Goal: Task Accomplishment & Management: Use online tool/utility

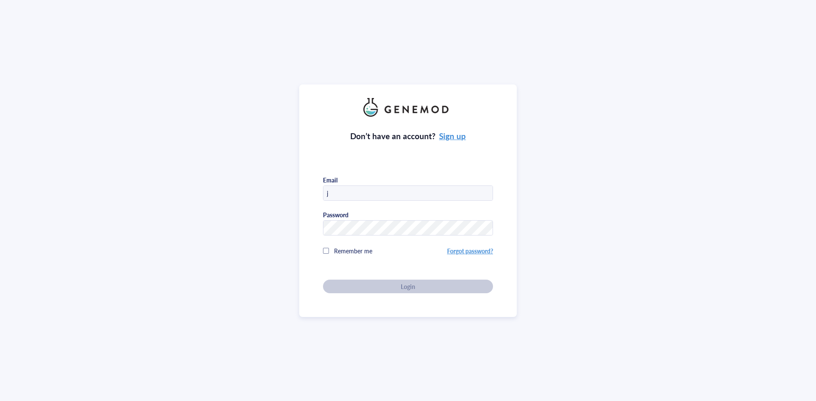
type input "[PERSON_NAME][EMAIL_ADDRESS][DOMAIN_NAME]"
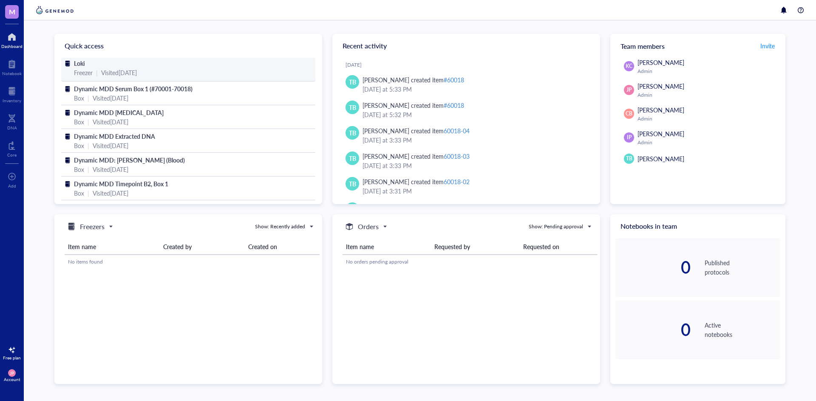
click at [207, 66] on div "Loki" at bounding box center [188, 63] width 229 height 9
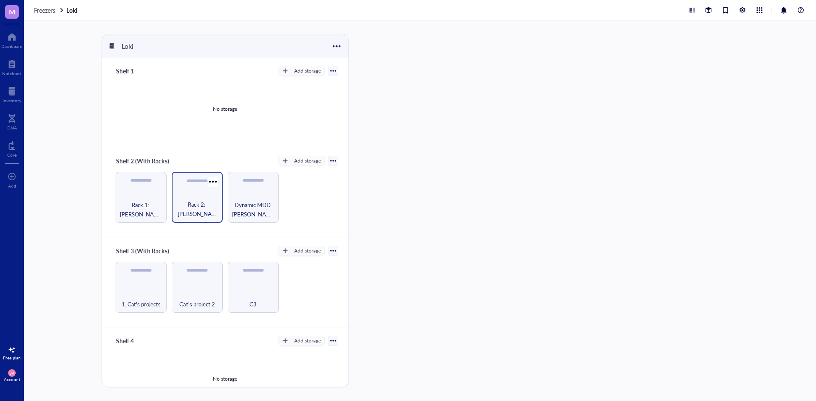
click at [187, 203] on span "Rack 2: [PERSON_NAME]/[PERSON_NAME] Lab (EPICenter)" at bounding box center [197, 209] width 42 height 19
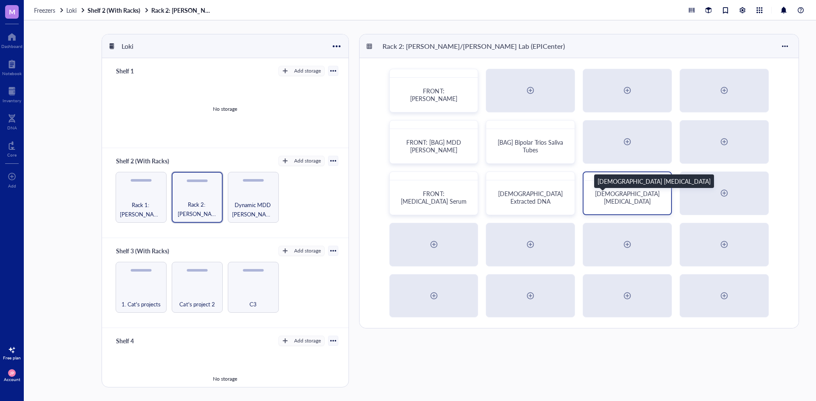
click at [616, 198] on span "[DEMOGRAPHIC_DATA] [MEDICAL_DATA]" at bounding box center [628, 197] width 66 height 16
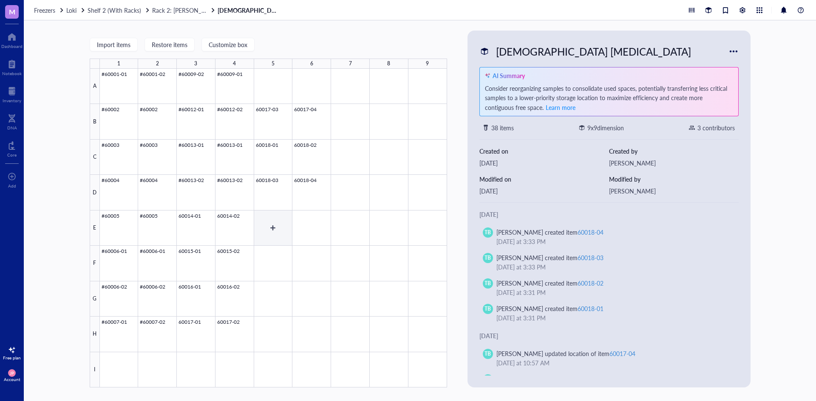
click at [287, 233] on div at bounding box center [273, 228] width 347 height 319
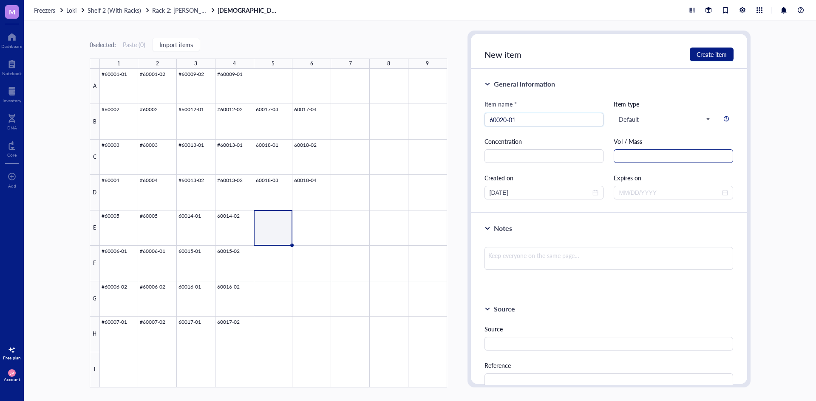
type input "60020-01"
click at [637, 160] on input "text" at bounding box center [672, 157] width 119 height 14
click at [585, 139] on div "Concentration" at bounding box center [543, 141] width 119 height 9
click at [643, 156] on input "text" at bounding box center [672, 157] width 119 height 14
type input "1.8 mL"
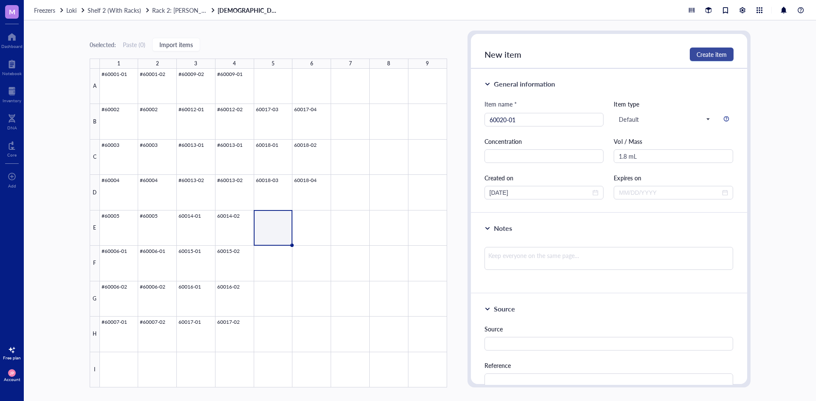
click at [707, 56] on span "Create item" at bounding box center [711, 54] width 30 height 7
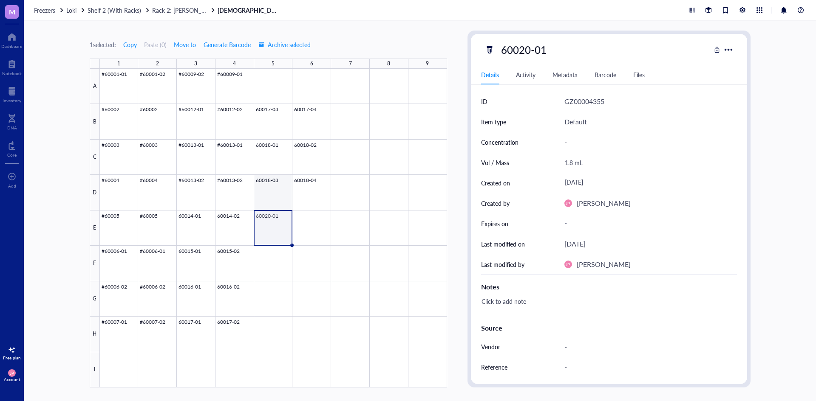
click at [270, 186] on div at bounding box center [273, 228] width 347 height 319
click at [299, 186] on div at bounding box center [273, 228] width 347 height 319
click at [268, 226] on div at bounding box center [273, 228] width 347 height 319
click at [305, 183] on div at bounding box center [273, 228] width 347 height 319
click at [277, 186] on div at bounding box center [273, 228] width 347 height 319
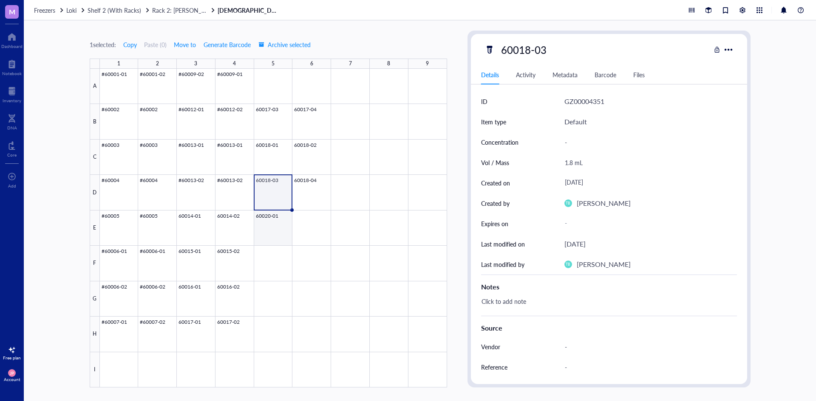
click at [275, 222] on div at bounding box center [273, 228] width 347 height 319
click at [312, 229] on div at bounding box center [273, 228] width 347 height 319
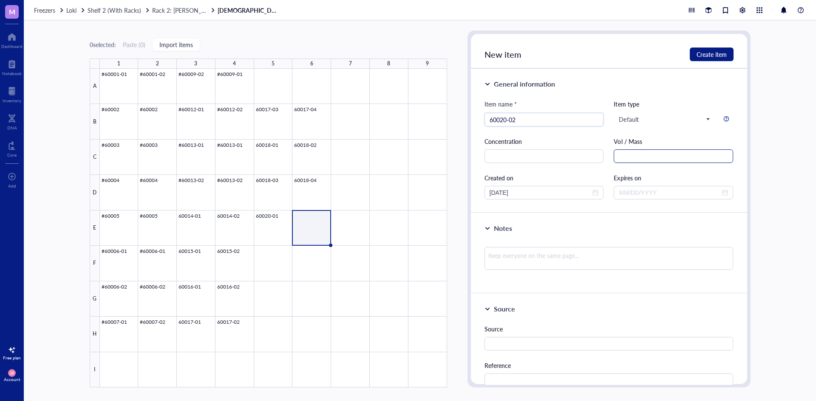
type input "60020-02"
click at [630, 160] on input "text" at bounding box center [672, 157] width 119 height 14
type input "1.8 mL"
click at [702, 51] on span "Create item" at bounding box center [711, 54] width 30 height 7
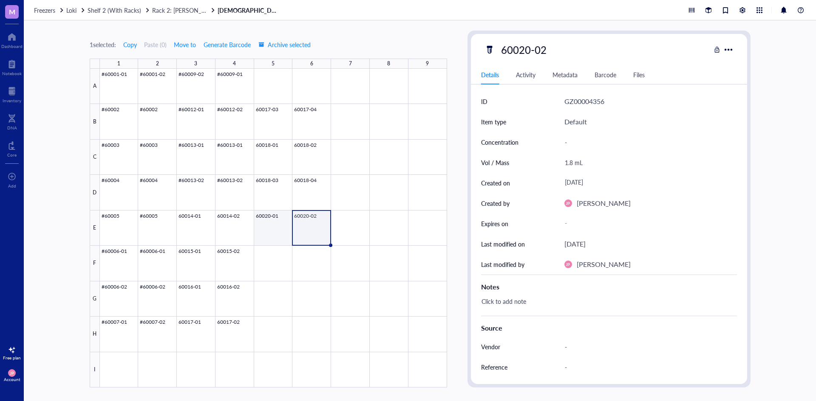
click at [274, 226] on div at bounding box center [273, 228] width 347 height 319
click at [306, 224] on div at bounding box center [273, 228] width 347 height 319
click at [278, 224] on div at bounding box center [273, 228] width 347 height 319
click at [311, 224] on div at bounding box center [273, 228] width 347 height 319
click at [269, 179] on div at bounding box center [273, 228] width 347 height 319
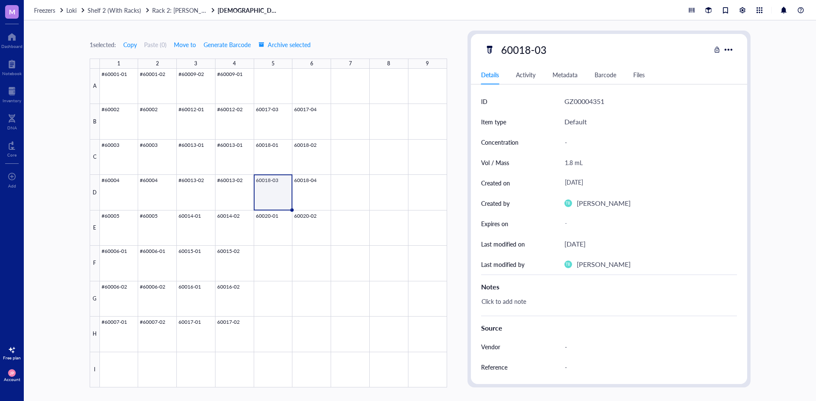
click at [296, 182] on div at bounding box center [273, 228] width 347 height 319
click at [271, 218] on div at bounding box center [273, 228] width 347 height 319
click at [304, 222] on div at bounding box center [273, 228] width 347 height 319
click at [340, 221] on div at bounding box center [273, 228] width 347 height 319
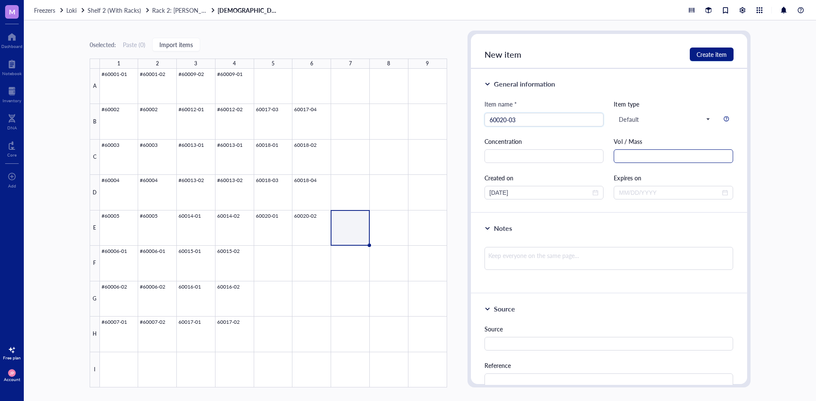
type input "60020-03"
click at [634, 156] on input "text" at bounding box center [672, 157] width 119 height 14
type input "1.8 mL"
click at [715, 53] on span "Create item" at bounding box center [711, 54] width 30 height 7
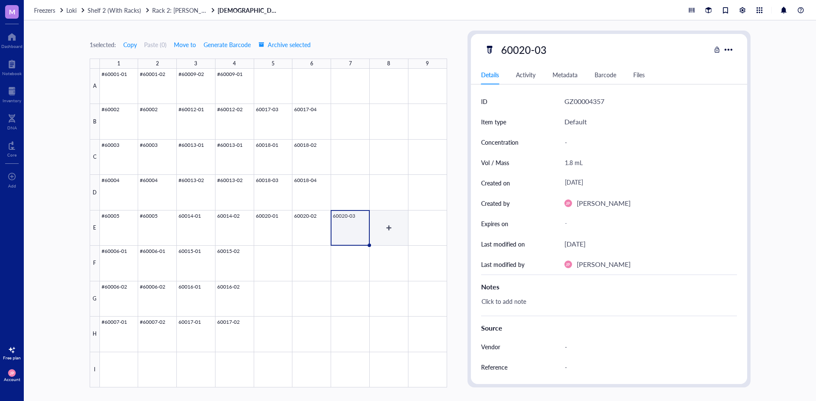
click at [390, 228] on div at bounding box center [273, 228] width 347 height 319
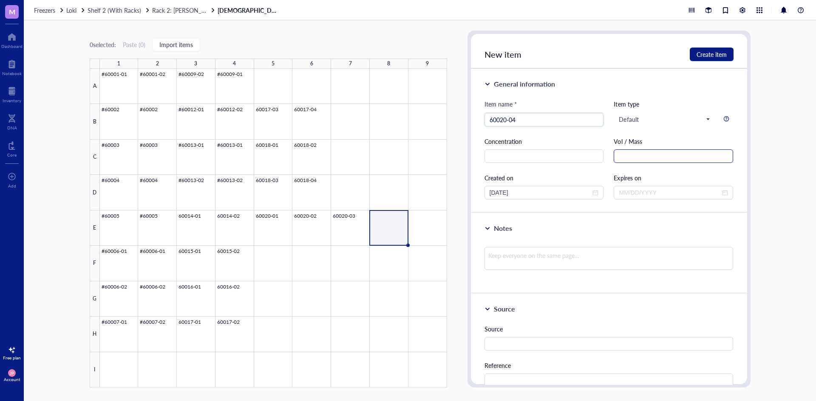
type input "60020-04"
click at [628, 159] on input "text" at bounding box center [672, 157] width 119 height 14
type input "1.8 mL"
click at [711, 51] on span "Create item" at bounding box center [711, 54] width 30 height 7
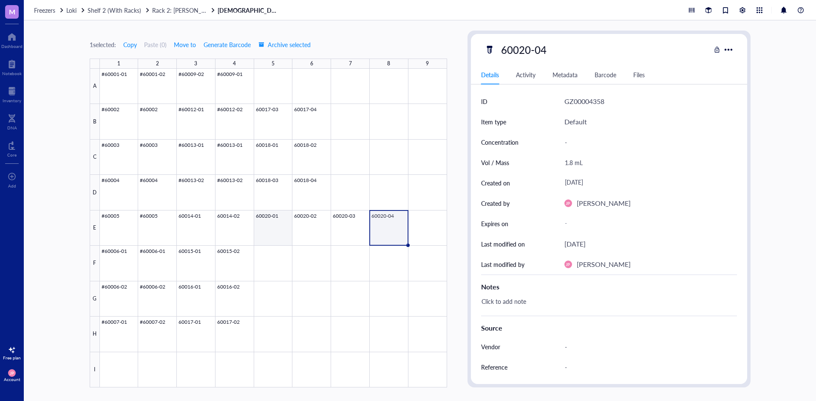
click at [276, 225] on div at bounding box center [273, 228] width 347 height 319
click at [300, 226] on div at bounding box center [273, 228] width 347 height 319
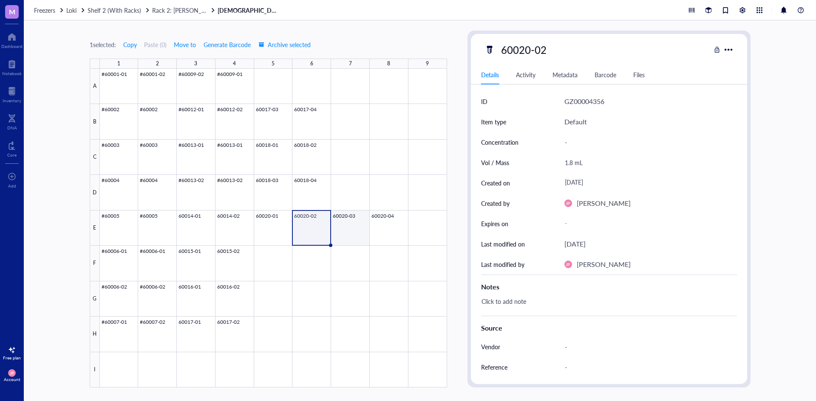
click at [351, 234] on div at bounding box center [273, 228] width 347 height 319
click at [389, 230] on div at bounding box center [273, 228] width 347 height 319
click at [164, 15] on div "Freezers Loki Shelf 2 (With Racks) Rack 2: [PERSON_NAME]/[PERSON_NAME] Lab (EPI…" at bounding box center [420, 10] width 792 height 20
click at [166, 14] on div "Freezers Loki Shelf 2 (With Racks) Rack 2: [PERSON_NAME]/[PERSON_NAME] Lab (EPI…" at bounding box center [420, 10] width 792 height 20
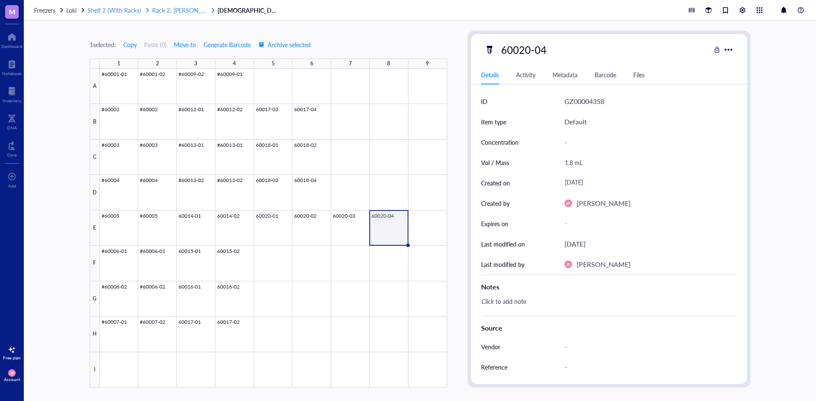
click at [167, 10] on span "Rack 2: [PERSON_NAME]/[PERSON_NAME] Lab (EPICenter)" at bounding box center [232, 10] width 160 height 8
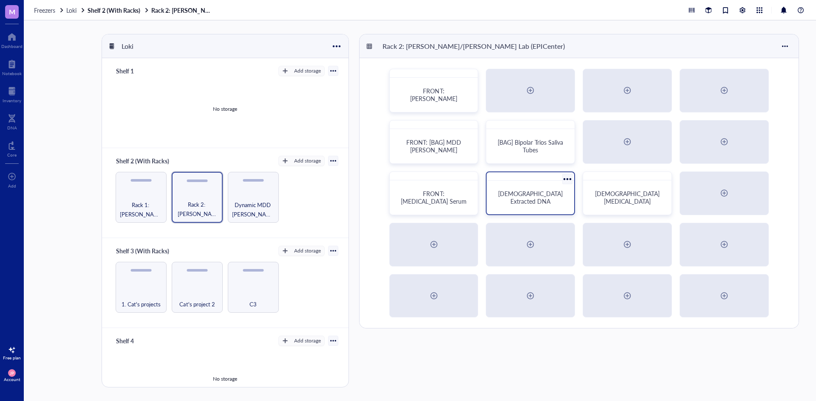
click at [531, 195] on span "[DEMOGRAPHIC_DATA] Extracted DNA" at bounding box center [531, 197] width 66 height 16
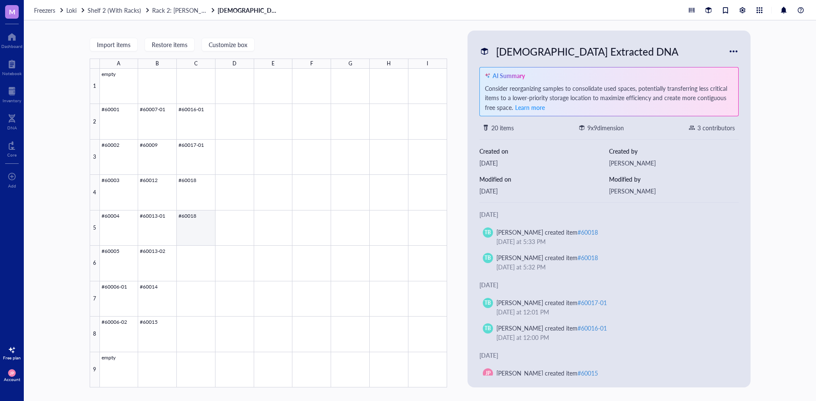
click at [202, 220] on div at bounding box center [273, 228] width 347 height 319
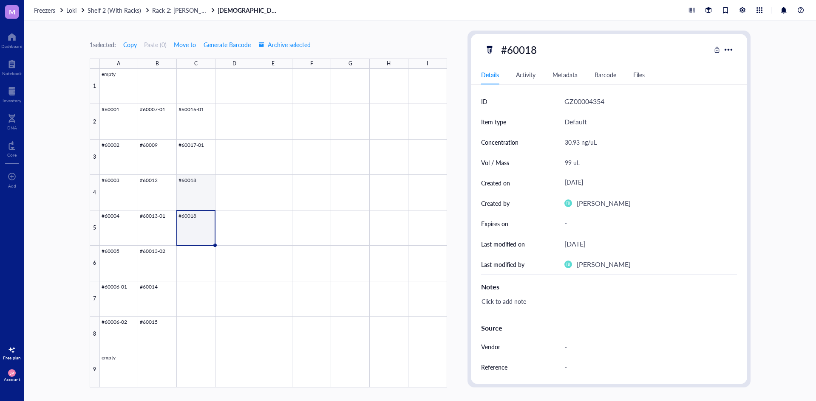
click at [191, 183] on div at bounding box center [273, 228] width 347 height 319
click at [192, 155] on div at bounding box center [273, 228] width 347 height 319
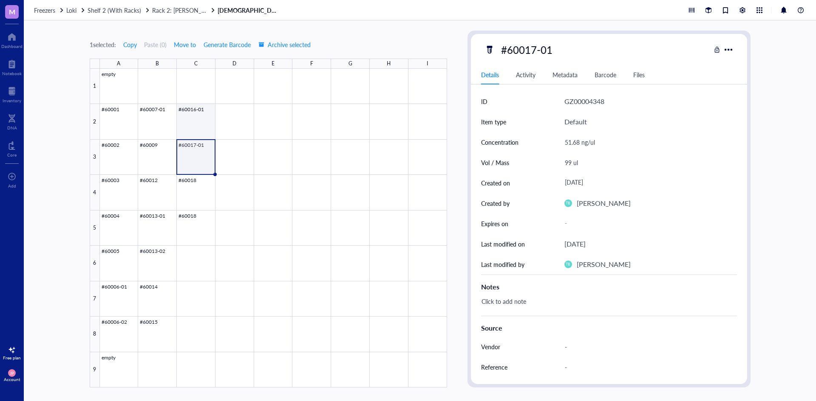
click at [193, 114] on div at bounding box center [273, 228] width 347 height 319
click at [186, 157] on div at bounding box center [273, 228] width 347 height 319
click at [192, 195] on div at bounding box center [273, 228] width 347 height 319
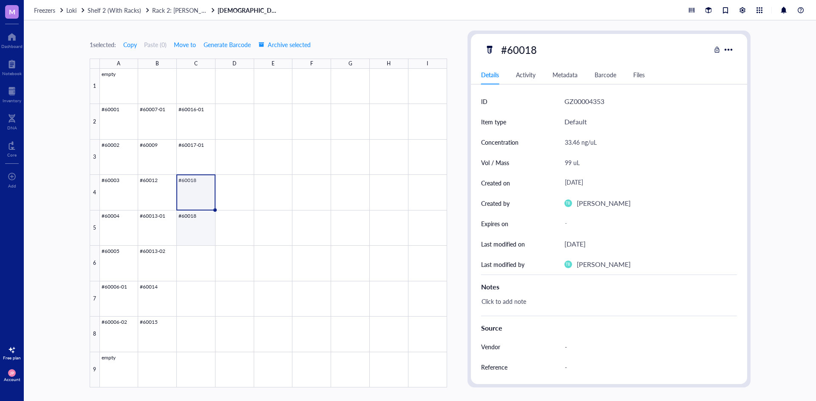
click at [197, 227] on div at bounding box center [273, 228] width 347 height 319
click at [196, 252] on div at bounding box center [273, 228] width 347 height 319
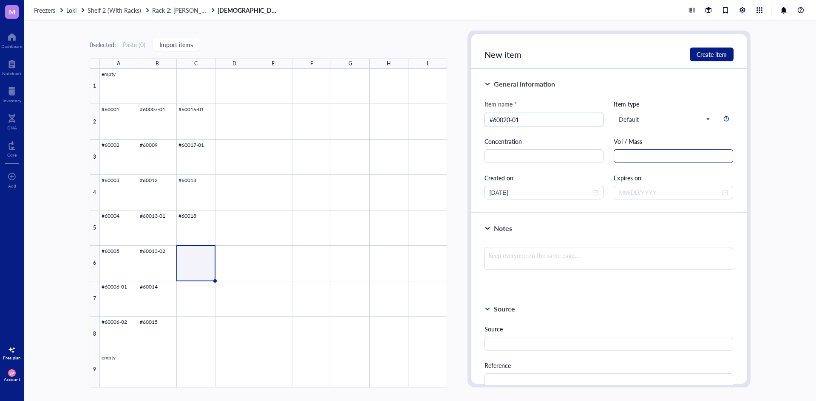
type input "#60020-01"
click at [635, 157] on input "text" at bounding box center [672, 157] width 119 height 14
type input "100 uL"
click at [526, 150] on input "text" at bounding box center [543, 157] width 119 height 14
type input "38.44 ng/uL"
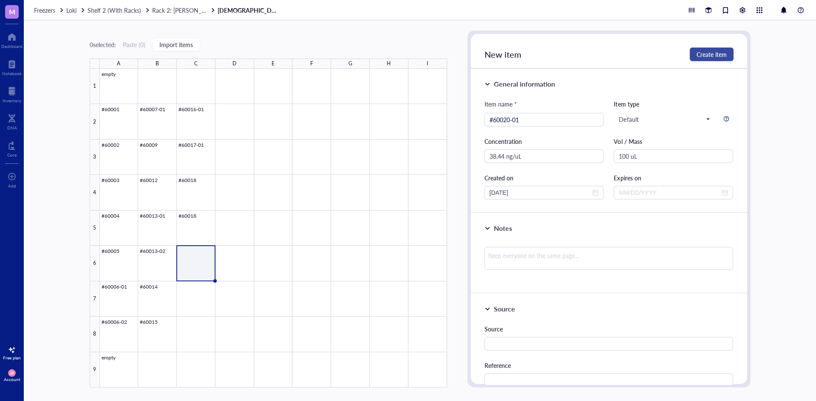
click at [705, 56] on span "Create item" at bounding box center [711, 54] width 30 height 7
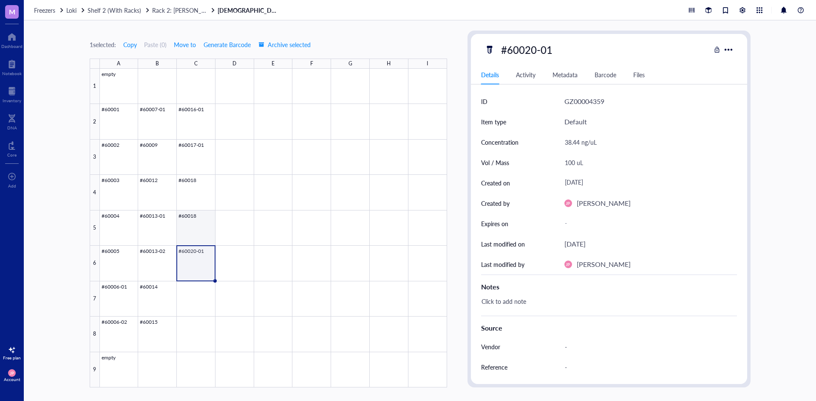
click at [194, 229] on div at bounding box center [273, 228] width 347 height 319
click at [197, 261] on div at bounding box center [273, 228] width 347 height 319
click at [197, 294] on div at bounding box center [273, 228] width 347 height 319
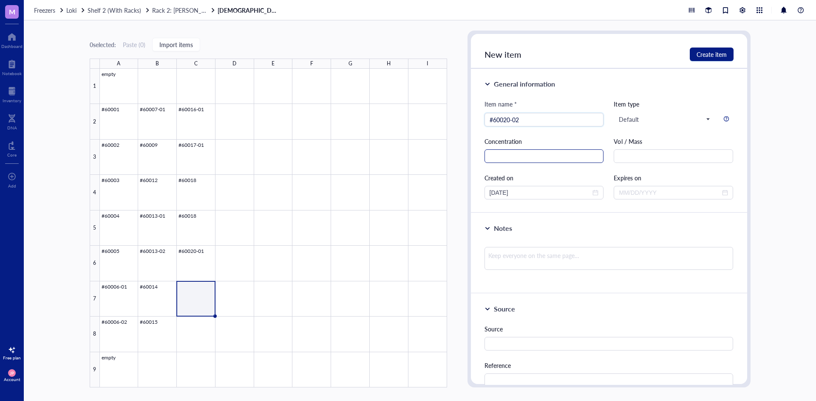
type input "#60020-02"
click at [550, 160] on input "text" at bounding box center [543, 157] width 119 height 14
type input "36.08 ng/uL"
click at [641, 158] on input "text" at bounding box center [672, 157] width 119 height 14
type input "100 uL"
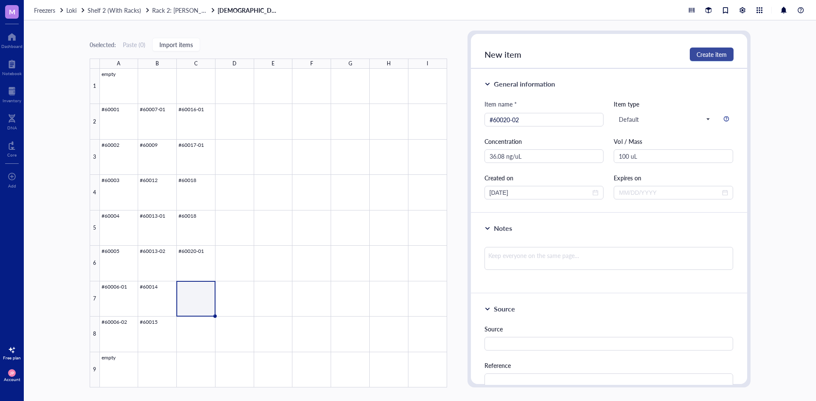
click at [726, 51] on span "Create item" at bounding box center [711, 54] width 30 height 7
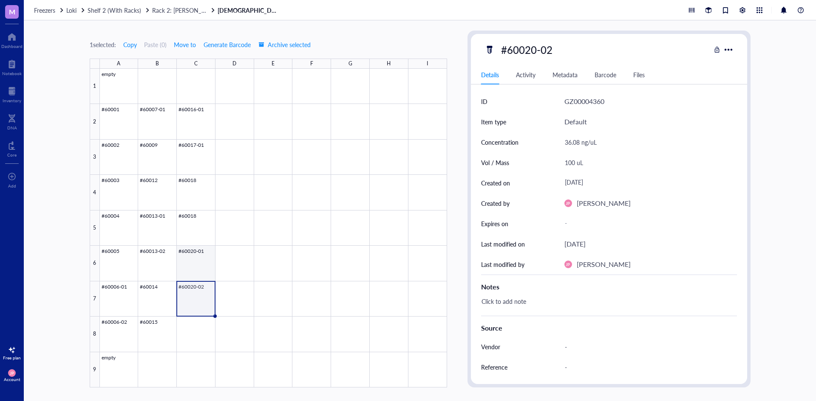
click at [192, 262] on div at bounding box center [273, 228] width 347 height 319
click at [195, 295] on div at bounding box center [273, 228] width 347 height 319
click at [195, 254] on div at bounding box center [273, 228] width 347 height 319
click at [199, 219] on div at bounding box center [273, 228] width 347 height 319
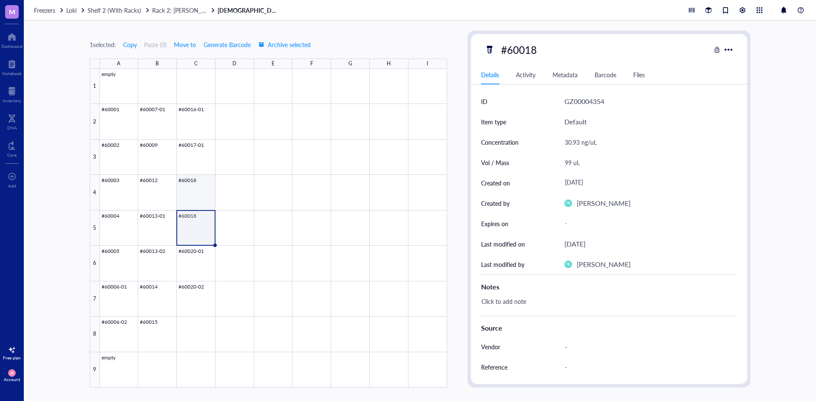
click at [201, 189] on div at bounding box center [273, 228] width 347 height 319
click at [205, 158] on div at bounding box center [273, 228] width 347 height 319
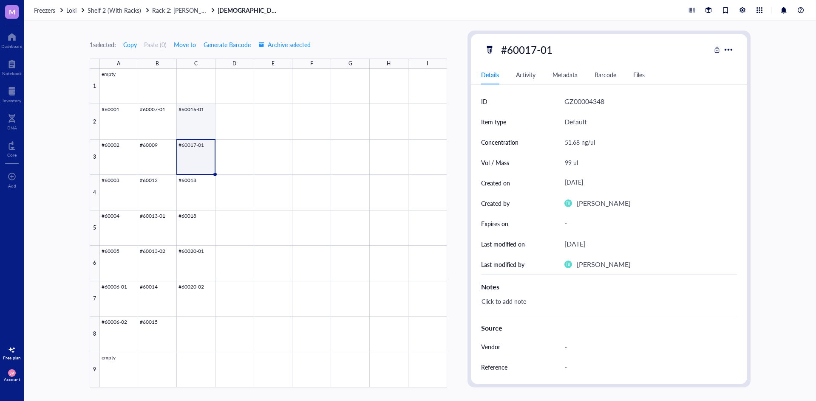
click at [199, 118] on div at bounding box center [273, 228] width 347 height 319
click at [140, 112] on div at bounding box center [273, 228] width 347 height 319
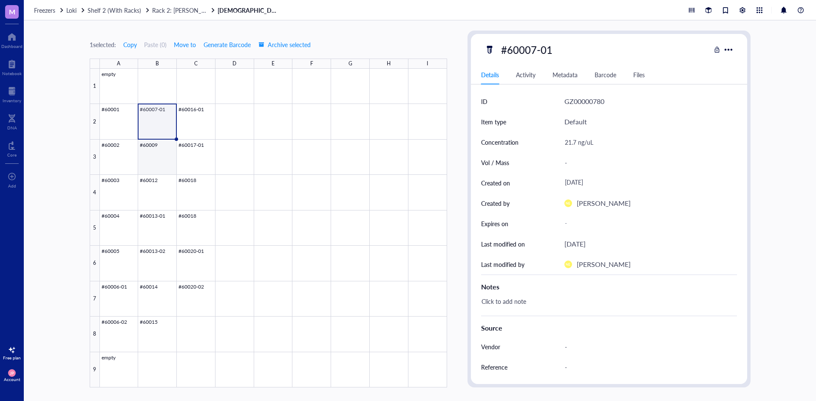
click at [154, 160] on div at bounding box center [273, 228] width 347 height 319
click at [158, 191] on div at bounding box center [273, 228] width 347 height 319
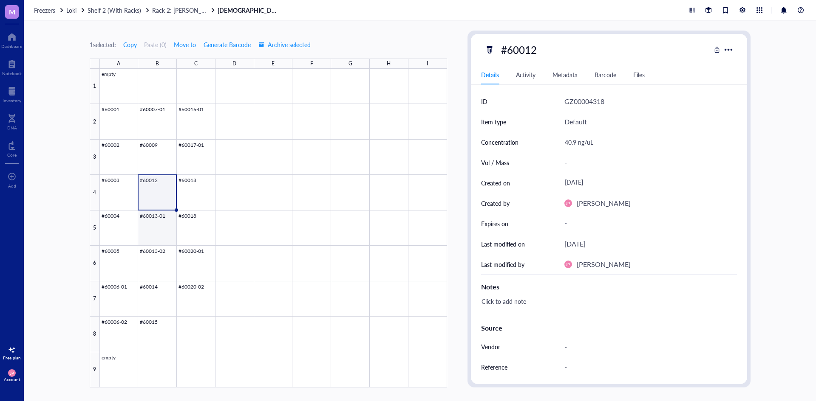
click at [156, 226] on div at bounding box center [273, 228] width 347 height 319
click at [155, 259] on div at bounding box center [273, 228] width 347 height 319
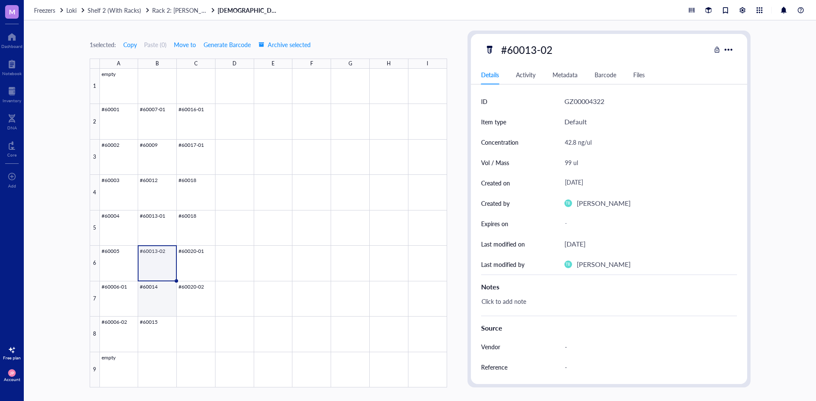
click at [155, 296] on div at bounding box center [273, 228] width 347 height 319
click at [148, 328] on div at bounding box center [273, 228] width 347 height 319
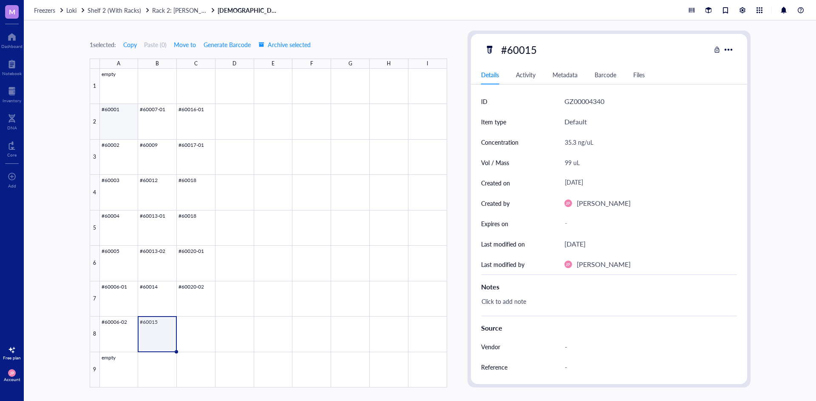
click at [127, 130] on div at bounding box center [273, 228] width 347 height 319
click at [119, 155] on div at bounding box center [273, 228] width 347 height 319
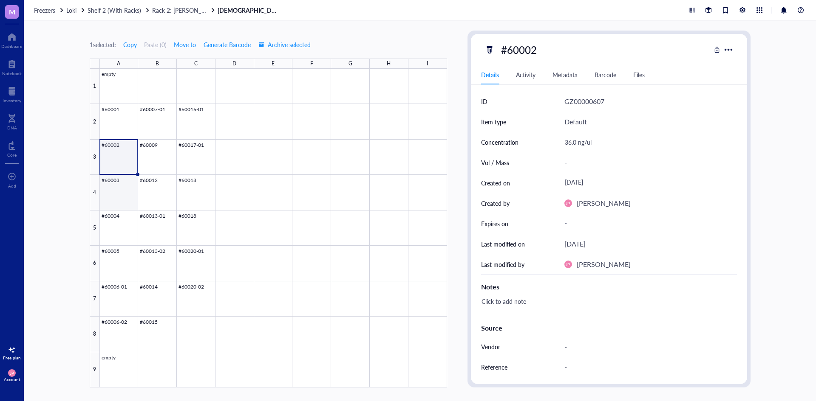
click at [117, 193] on div at bounding box center [273, 228] width 347 height 319
click at [122, 224] on div at bounding box center [273, 228] width 347 height 319
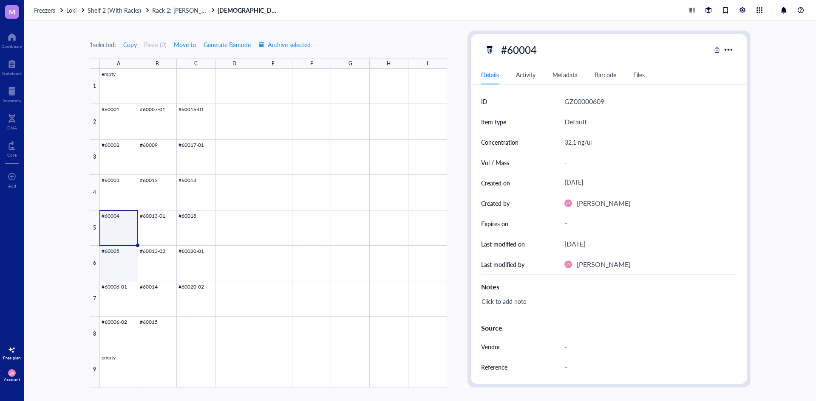
click at [115, 260] on div at bounding box center [273, 228] width 347 height 319
click at [129, 296] on div at bounding box center [273, 228] width 347 height 319
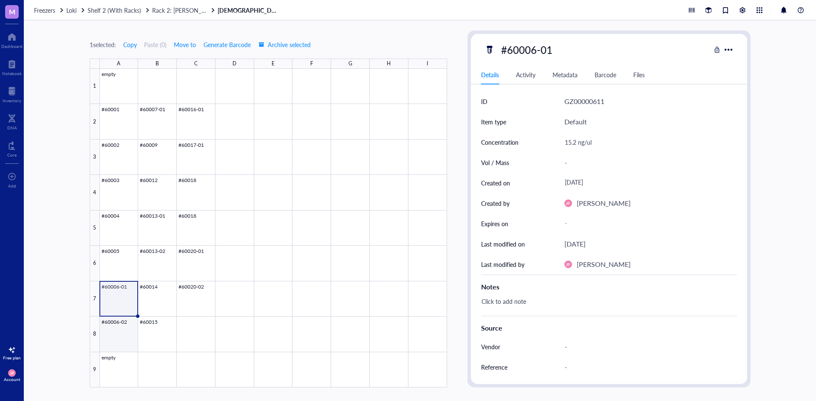
click at [122, 335] on div at bounding box center [273, 228] width 347 height 319
click at [195, 292] on div at bounding box center [273, 228] width 347 height 319
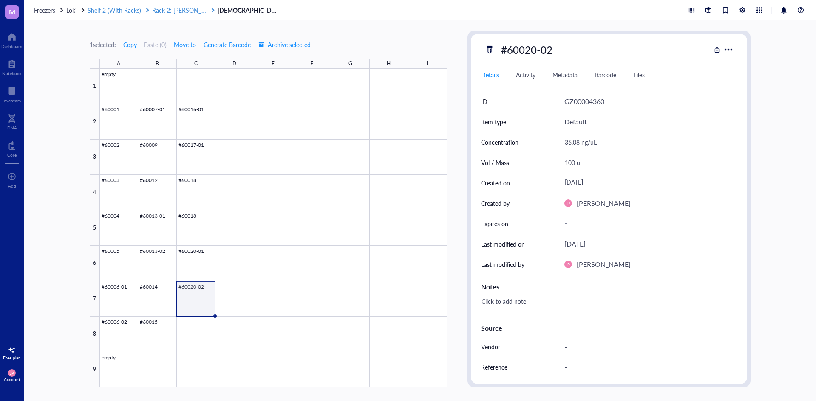
click at [177, 12] on span "Rack 2: [PERSON_NAME]/[PERSON_NAME] Lab (EPICenter)" at bounding box center [232, 10] width 160 height 8
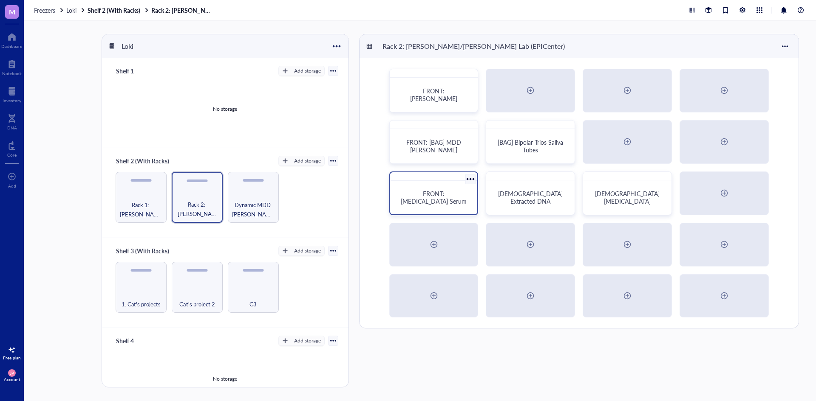
click at [446, 195] on span "FRONT: [MEDICAL_DATA] Serum" at bounding box center [433, 197] width 65 height 16
